Goal: Check status: Check status

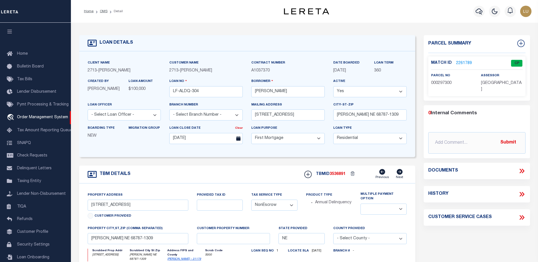
select select "10"
select select "NonEscrow"
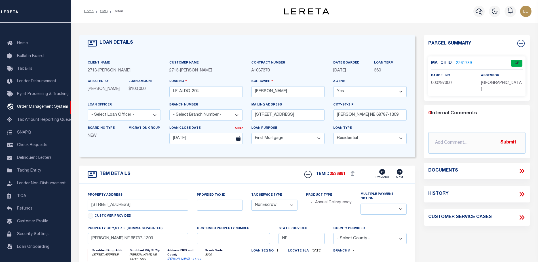
click at [341, 173] on span "3536891" at bounding box center [337, 174] width 16 height 4
click at [345, 176] on span "3536891" at bounding box center [337, 174] width 16 height 4
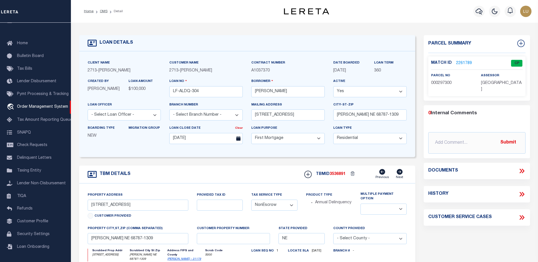
click at [337, 174] on span "3536891" at bounding box center [337, 174] width 16 height 4
copy span "3536891"
click at [426, 234] on div "Parcel Summary Match ID 2261789 0" at bounding box center [476, 192] width 115 height 314
click at [339, 203] on li "Annual Delinquency" at bounding box center [333, 202] width 37 height 6
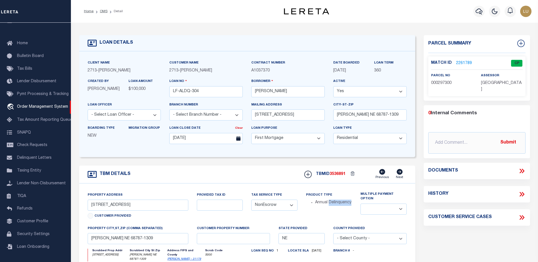
click at [339, 203] on li "Annual Delinquency" at bounding box center [333, 202] width 37 height 6
click at [460, 60] on link "2261789" at bounding box center [464, 63] width 16 height 6
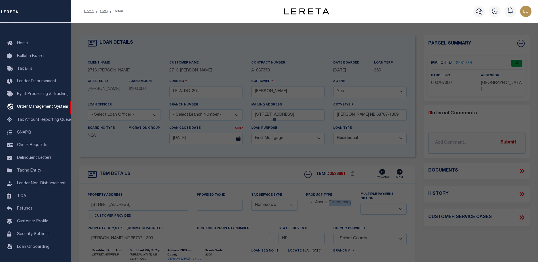
select select "AS"
checkbox input "false"
select select "CP"
type input "CONLEY,DONOVAN S"
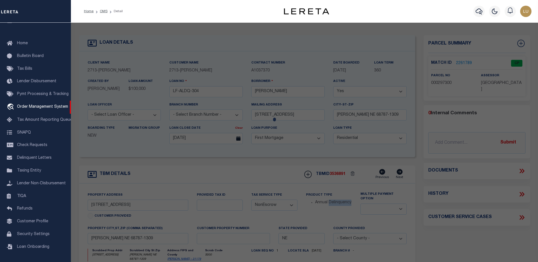
select select "ATL"
select select "ADD"
type input "319 W 8TH ST"
checkbox input "false"
type input "WAYNE, NE 68787"
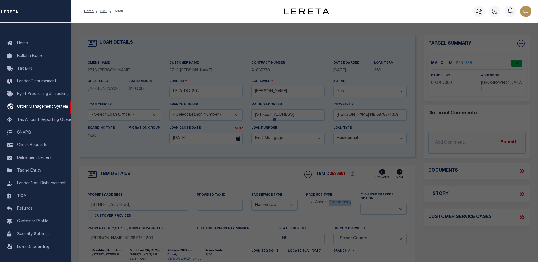
type textarea "W 100' OF LOT 2 & S 8' OF E 50' LOT 2 BLK 10 BRITTON & BRESSLER'S ADDITION"
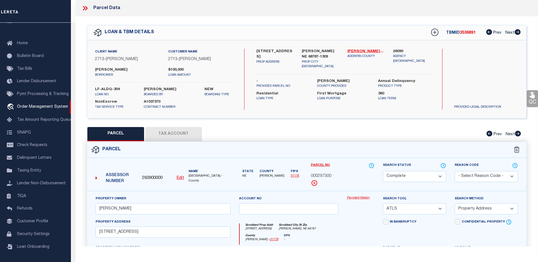
click at [361, 200] on link "Payment History" at bounding box center [360, 198] width 27 height 5
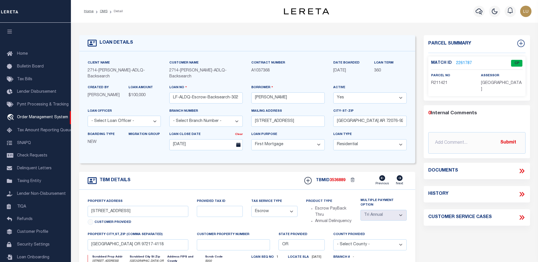
select select "10"
select select "Escrow"
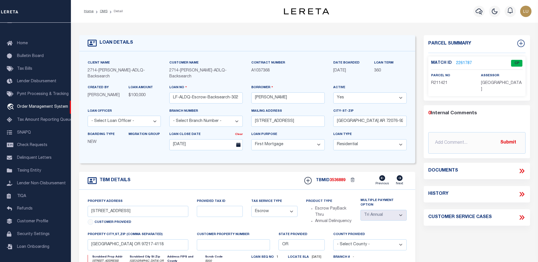
click at [460, 62] on link "2261787" at bounding box center [464, 63] width 16 height 6
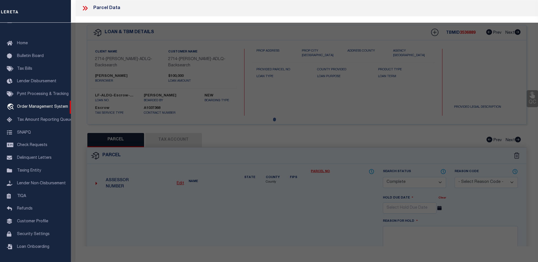
select select "AS"
select select
checkbox input "false"
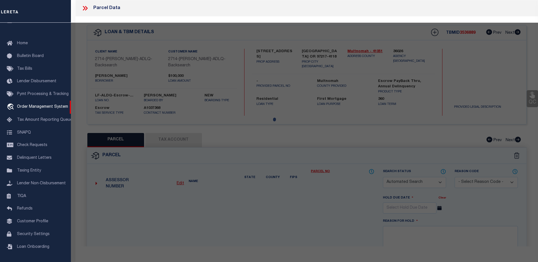
select select "CP"
type input "VALENCIANO,MIGUEL LIVING TRUST"
select select "ATL"
select select "ADD"
type input "[STREET_ADDRESS]"
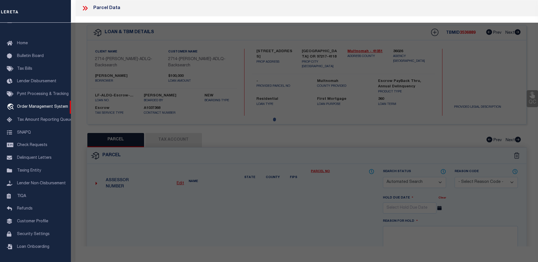
checkbox input "false"
type input "[GEOGRAPHIC_DATA], OR 97217"
type textarea "[GEOGRAPHIC_DATA], BLOCK 3, LOT 16, INC 10' OF VAC ST W OF & ADJ LOT 17"
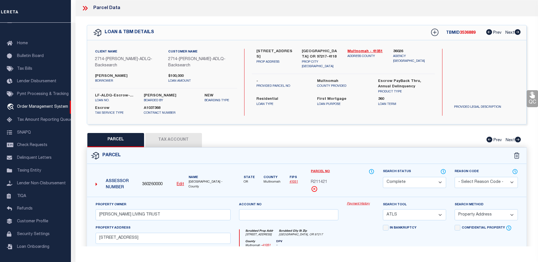
click at [367, 204] on link "Payment History" at bounding box center [360, 203] width 27 height 5
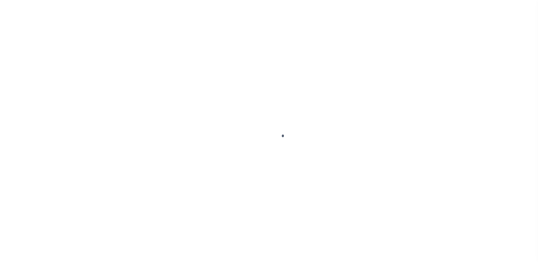
select select "10"
select select "Escrow"
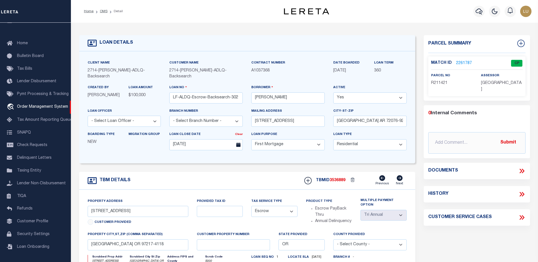
click at [340, 179] on span "3536889" at bounding box center [337, 180] width 16 height 4
copy span "3536889"
drag, startPoint x: 322, startPoint y: 205, endPoint x: 364, endPoint y: 217, distance: 43.4
click at [364, 217] on div "Property Address 2628 N WILLAMETTE BLVD Customer Provided Provided Tax ID Tax S…" at bounding box center [246, 261] width 327 height 127
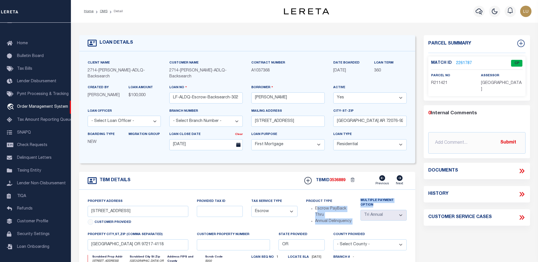
click at [463, 61] on link "2261787" at bounding box center [464, 63] width 16 height 6
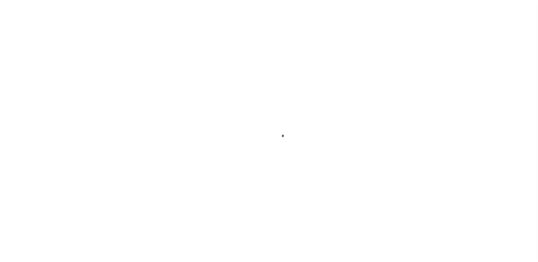
select select "CP"
select select "ATL"
select select "ADD"
select select "10"
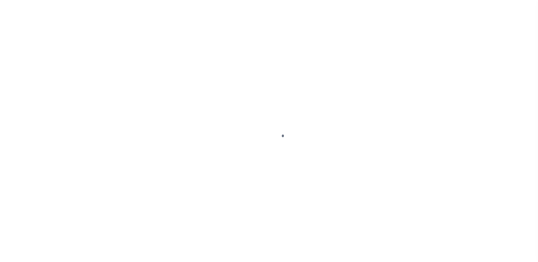
select select "Escrow"
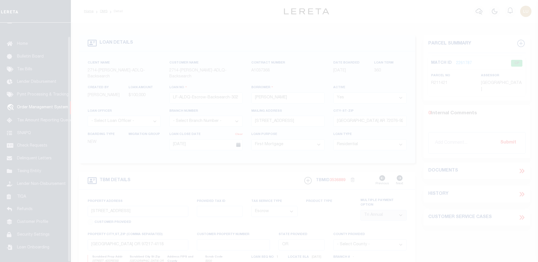
scroll to position [14, 0]
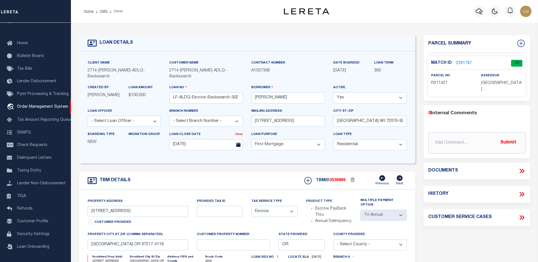
click at [466, 61] on link "2261787" at bounding box center [464, 63] width 16 height 6
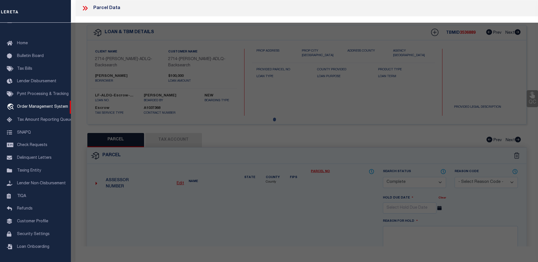
select select "AS"
select select
checkbox input "false"
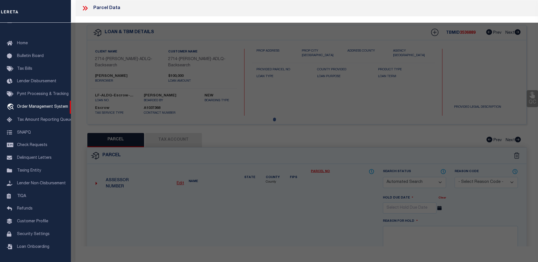
select select "CP"
type input "[PERSON_NAME] LIVING TRUST"
select select "ATL"
select select "ADD"
type input "[STREET_ADDRESS]"
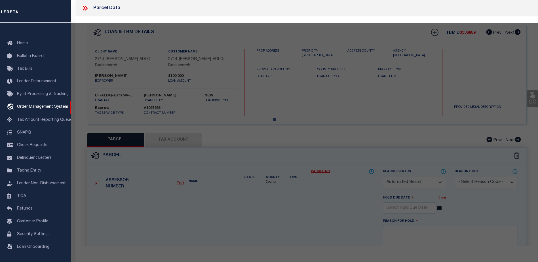
checkbox input "false"
type input "PORTLAND, OR 97217"
type textarea "[GEOGRAPHIC_DATA], BLOCK 3, LOT 16, INC 10' OF VAC ST W OF & ADJ LOT 17"
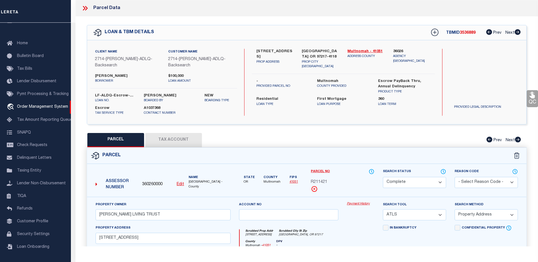
click at [362, 201] on link "Payment History" at bounding box center [360, 203] width 27 height 5
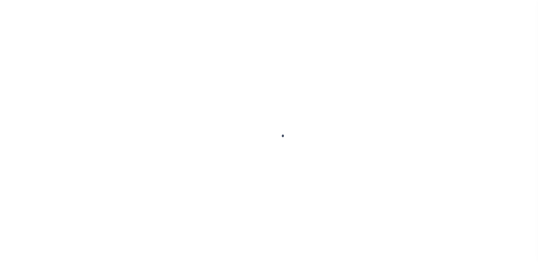
select select "10"
select select "Escrow"
select select "3"
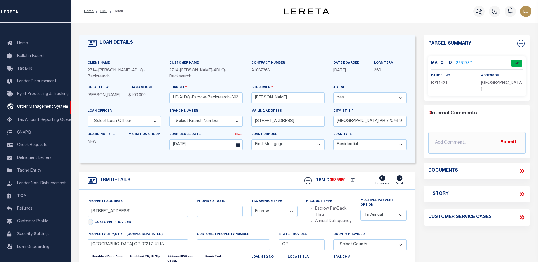
click at [333, 179] on span "3536889" at bounding box center [337, 180] width 16 height 4
copy span "3536889"
drag, startPoint x: 319, startPoint y: 214, endPoint x: 345, endPoint y: 224, distance: 27.5
click at [345, 224] on div "Product Type Escrow PayBack Thru Annual Delinquency" at bounding box center [329, 214] width 55 height 33
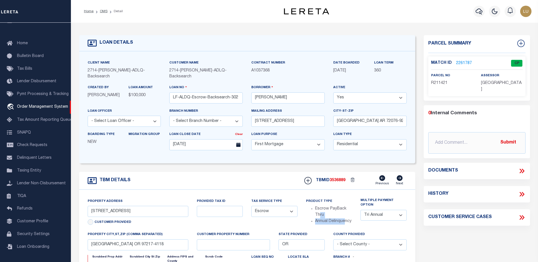
click at [466, 63] on link "2261787" at bounding box center [464, 63] width 16 height 6
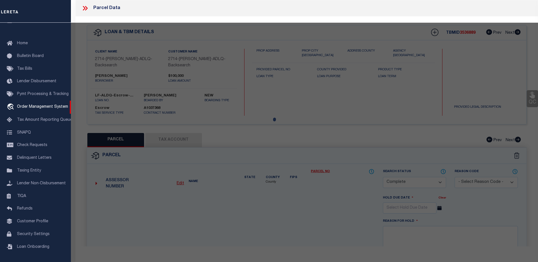
select select "AS"
select select
checkbox input "false"
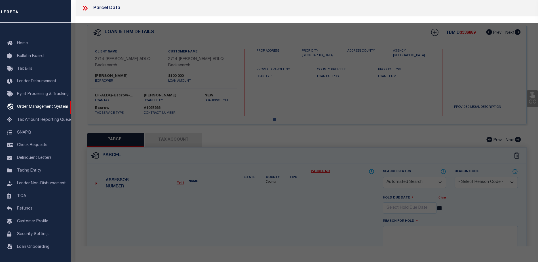
select select "CP"
type input "VALENCIANO,MIGUEL LIVING TRUST"
select select "ATL"
select select "ADD"
type input "2628 N WILLAMETTE BLVD"
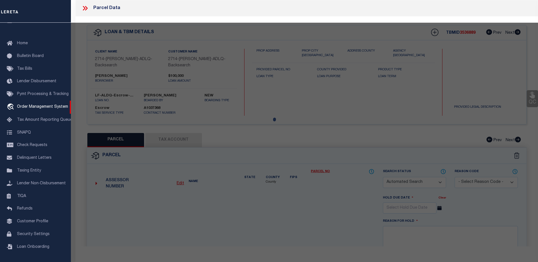
checkbox input "false"
type input "PORTLAND, OR 97217"
type textarea "MADRONA HILL, BLOCK 3, LOT 16, INC 10' OF VAC ST W OF & ADJ LOT 17"
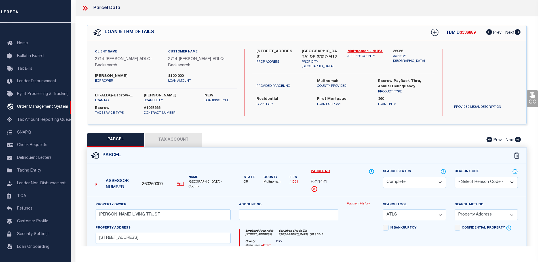
click at [356, 204] on link "Payment History" at bounding box center [360, 203] width 27 height 5
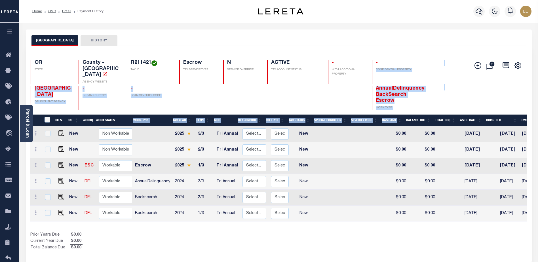
drag, startPoint x: 379, startPoint y: 60, endPoint x: 406, endPoint y: 108, distance: 54.8
click at [406, 108] on div "Selected 6 Results 1 Items per page 25 50 100 OR STATE R211421" at bounding box center [279, 154] width 506 height 216
click at [396, 92] on h4 "AnnualDelinquency BackSearch Escrow" at bounding box center [393, 95] width 37 height 18
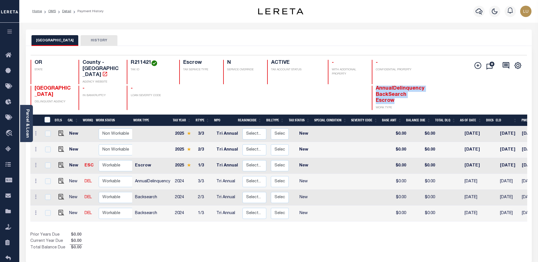
drag, startPoint x: 396, startPoint y: 94, endPoint x: 371, endPoint y: 78, distance: 29.1
click at [371, 86] on div "MULTNOMAH COUNTY DELINQUENT AGENCY - IN BANKRUPTCY - LOAN SEVERITY CODE AnnualD…" at bounding box center [237, 98] width 413 height 24
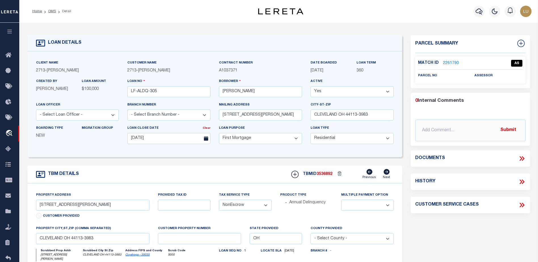
select select "10"
select select "NonEscrow"
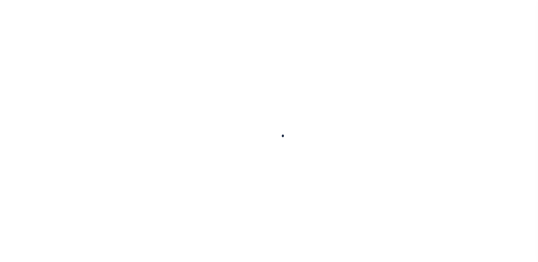
select select "10"
select select "NonEscrow"
type input "2188 FULTON RD"
select select
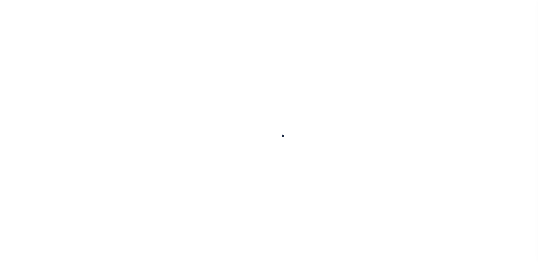
type input "CLEVELAND OH 44113-3983"
type input "OH"
select select
select select "10"
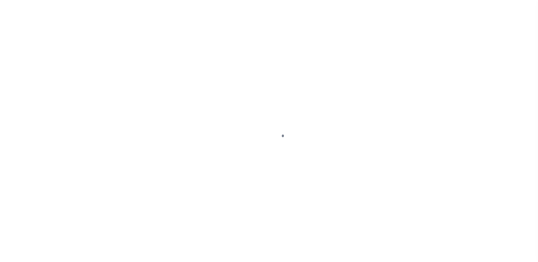
select select "10"
select select "NonEscrow"
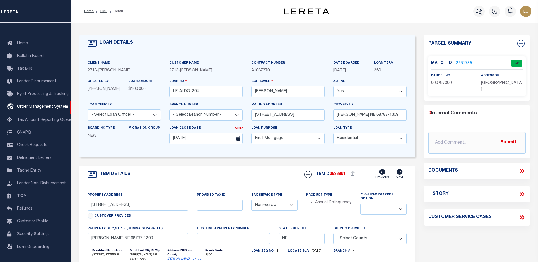
click at [338, 175] on span "3536891" at bounding box center [337, 174] width 16 height 4
copy span "3536891"
